Goal: Use online tool/utility: Use online tool/utility

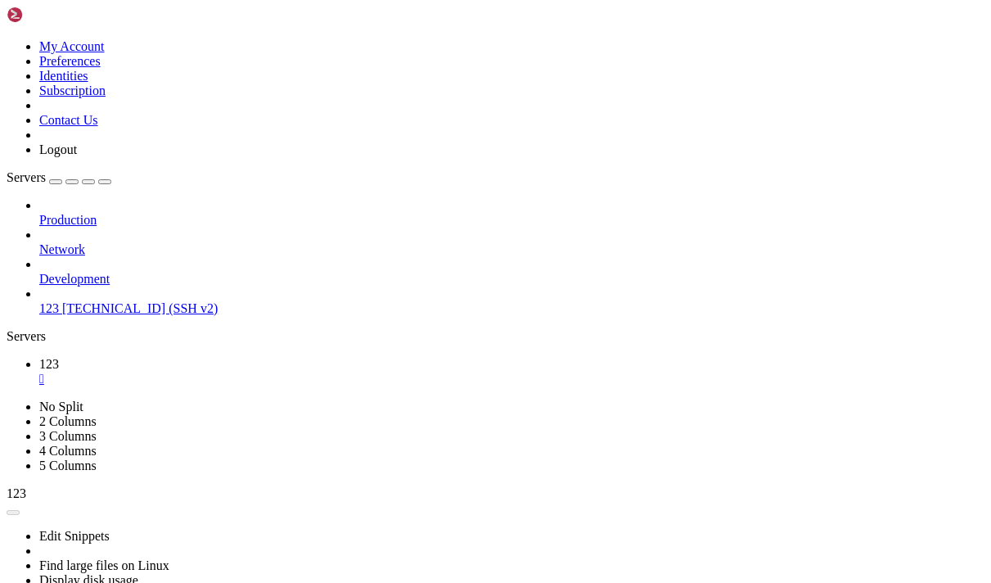
scroll to position [109253, 0]
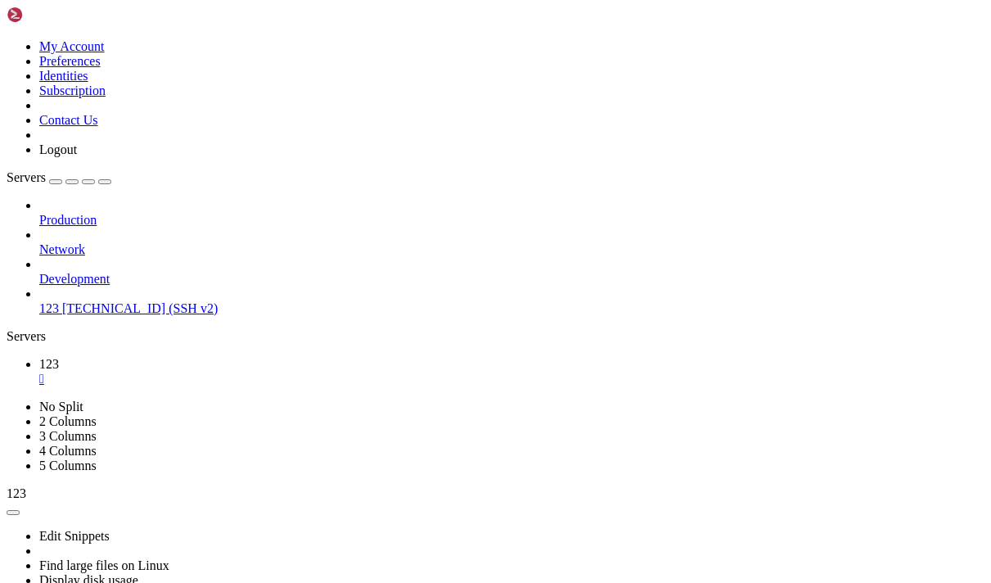
scroll to position [109577, 0]
drag, startPoint x: 252, startPoint y: 1117, endPoint x: 3, endPoint y: 984, distance: 282.3
drag, startPoint x: 239, startPoint y: 1125, endPoint x: 263, endPoint y: 1116, distance: 25.7
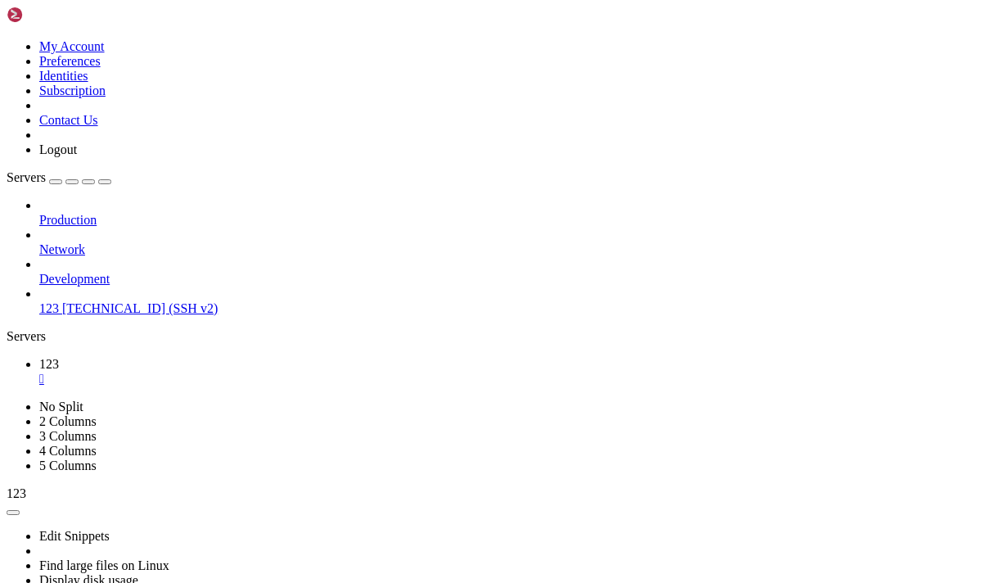
drag, startPoint x: 263, startPoint y: 1116, endPoint x: 226, endPoint y: 1073, distance: 56.3
drag, startPoint x: 265, startPoint y: 1122, endPoint x: 16, endPoint y: 975, distance: 289.2
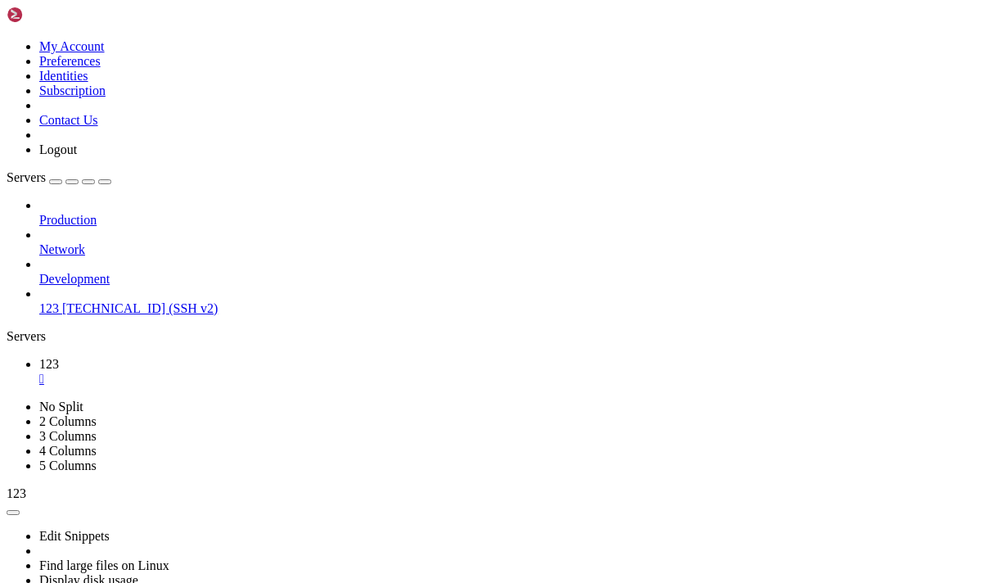
copy div "[#] ip link set mtu 8920 up dev wg0 ubuntu@instance-20250905-2320 : ~ $ sudo wg…"
